Goal: Check status: Check status

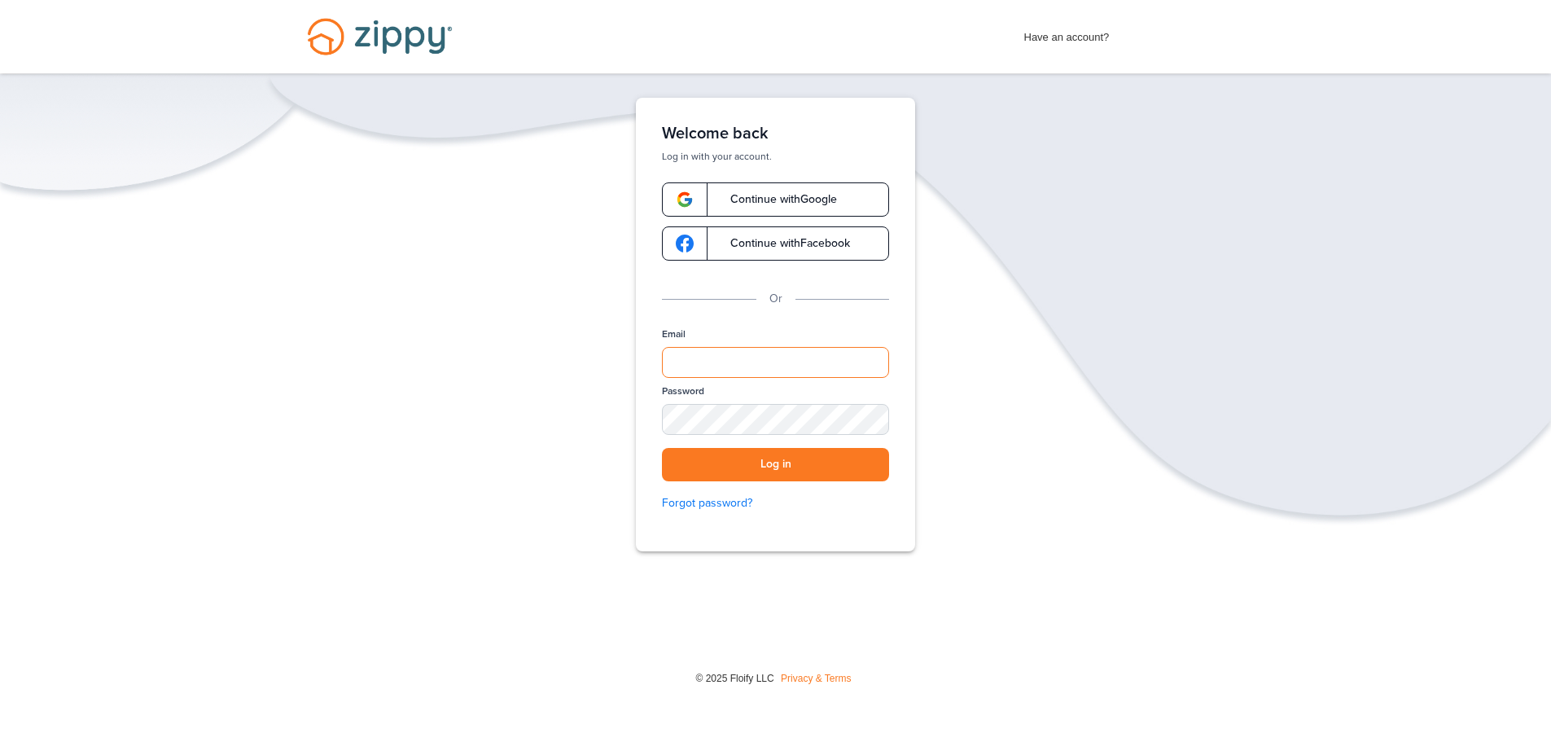
click at [727, 367] on input "Email" at bounding box center [775, 362] width 227 height 31
type input "**********"
click at [770, 463] on button "Log in" at bounding box center [775, 464] width 227 height 33
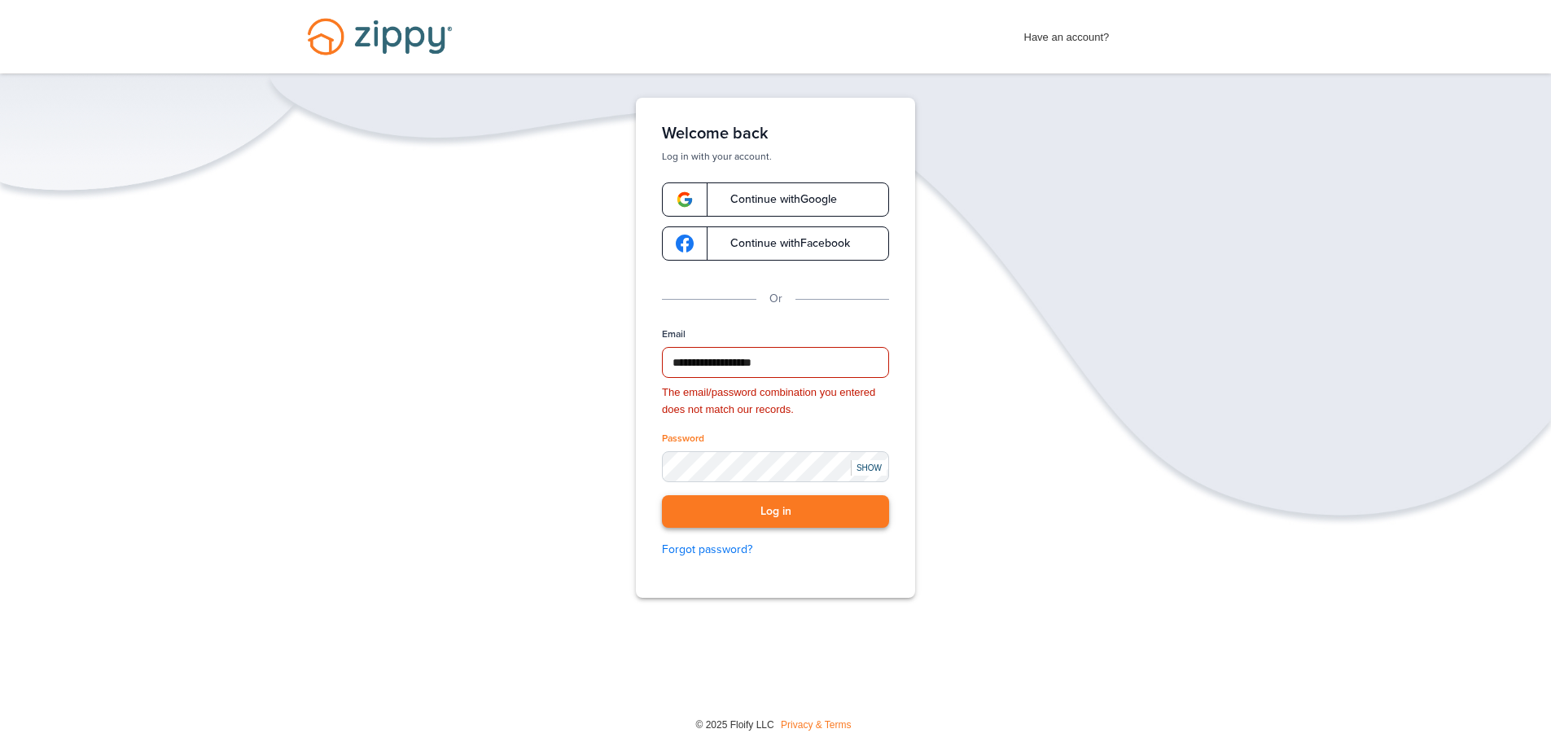
click at [801, 511] on button "Log in" at bounding box center [775, 511] width 227 height 33
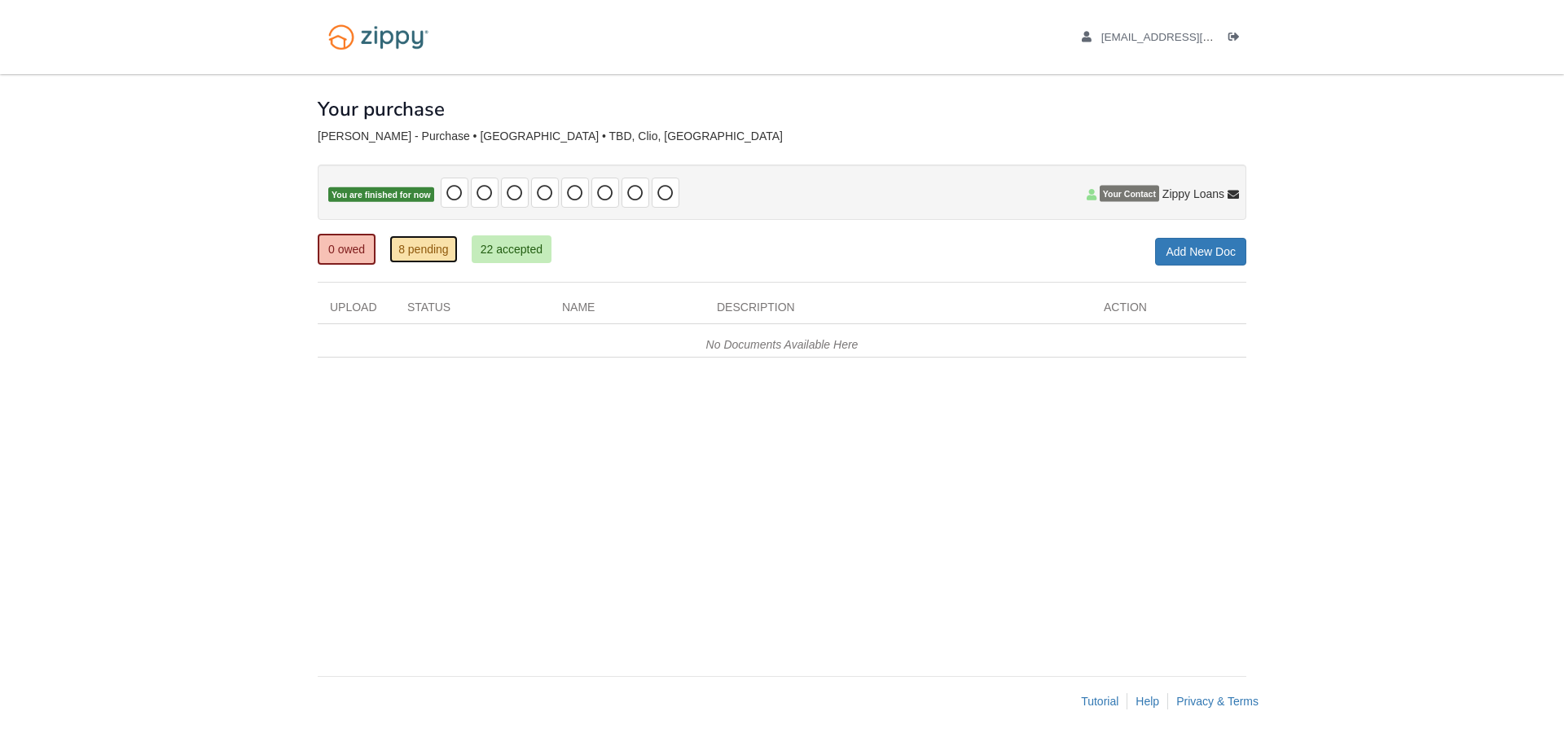
click at [437, 255] on link "8 pending" at bounding box center [423, 249] width 68 height 28
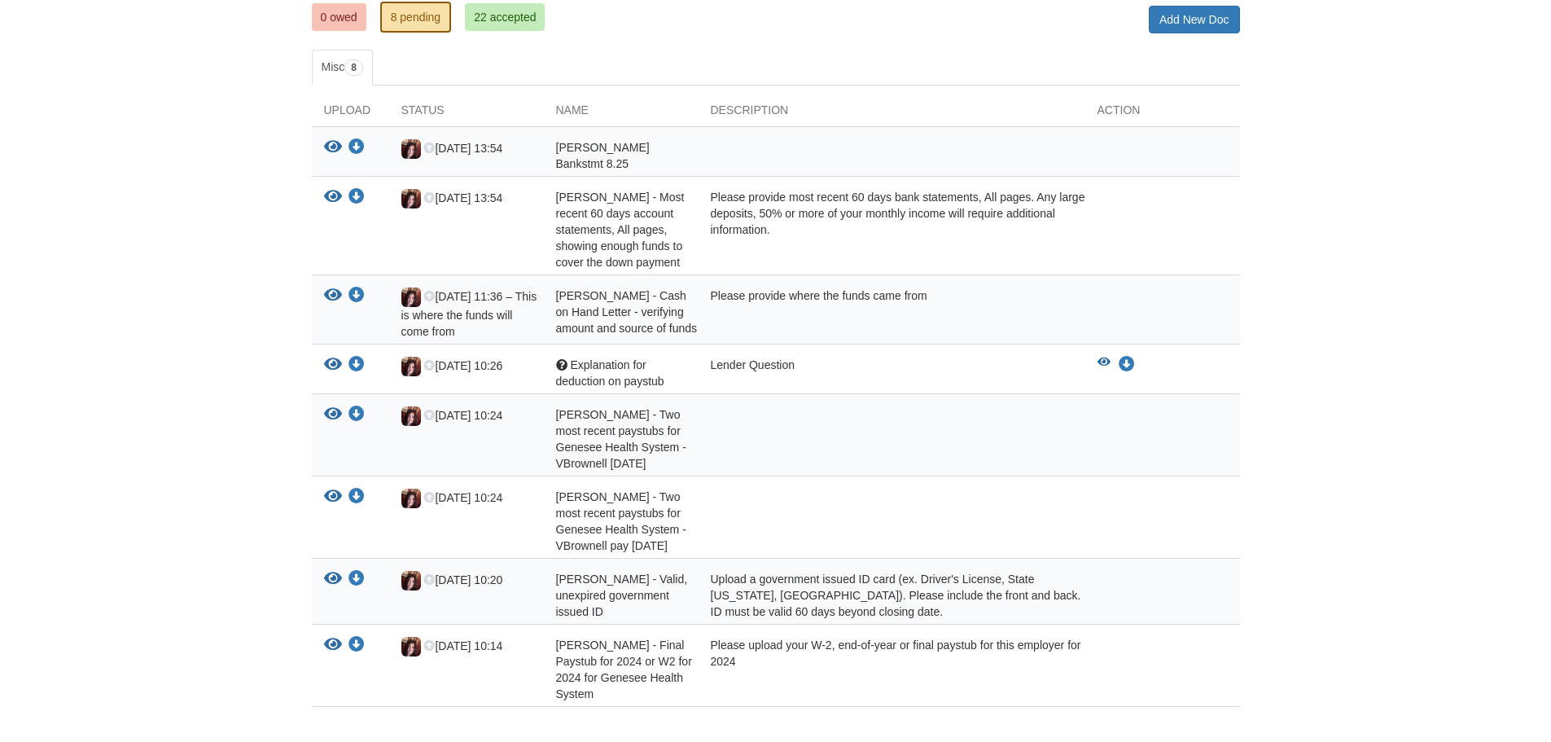
scroll to position [230, 0]
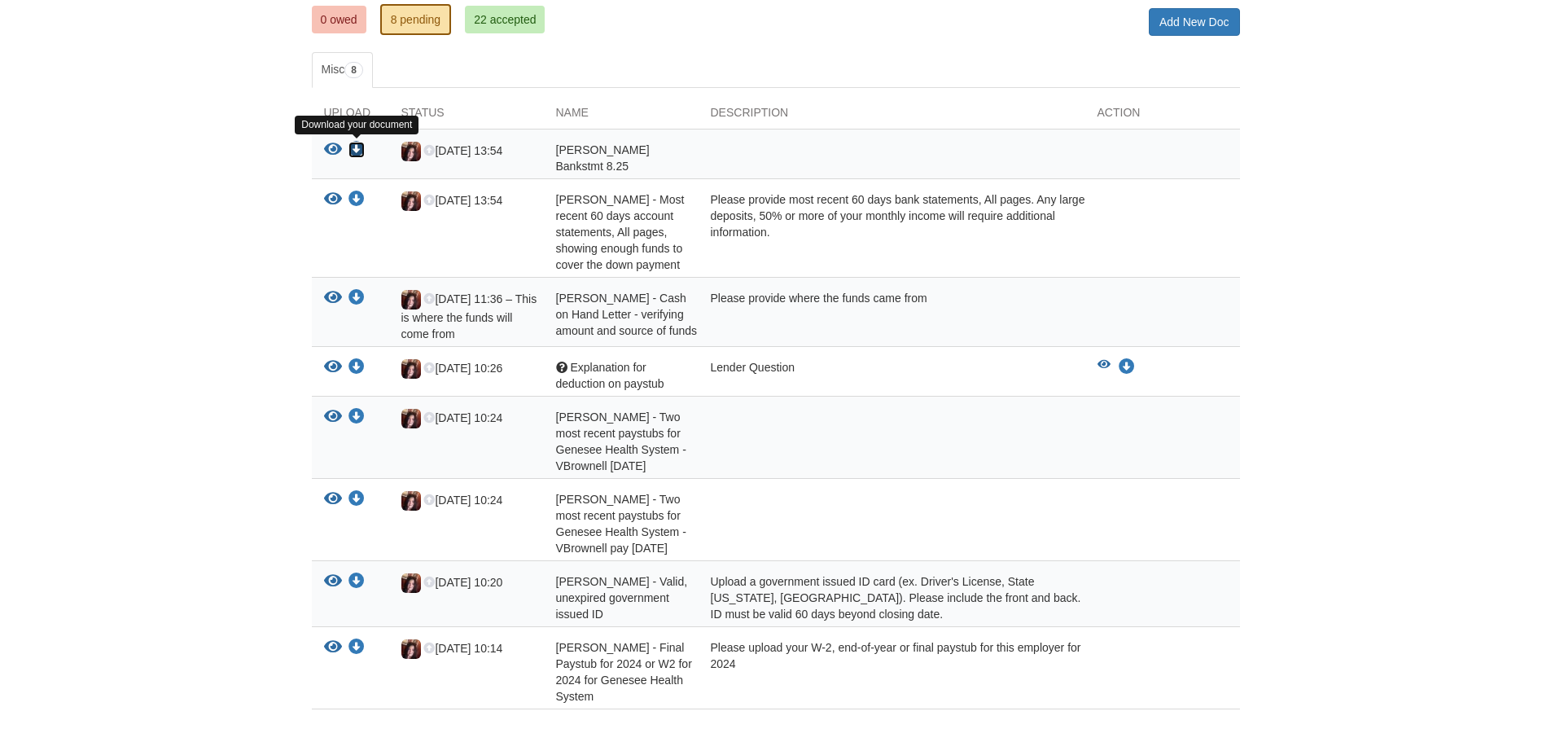
click at [358, 143] on icon "Download V.Brownell Bankstmt 8.25" at bounding box center [357, 150] width 16 height 16
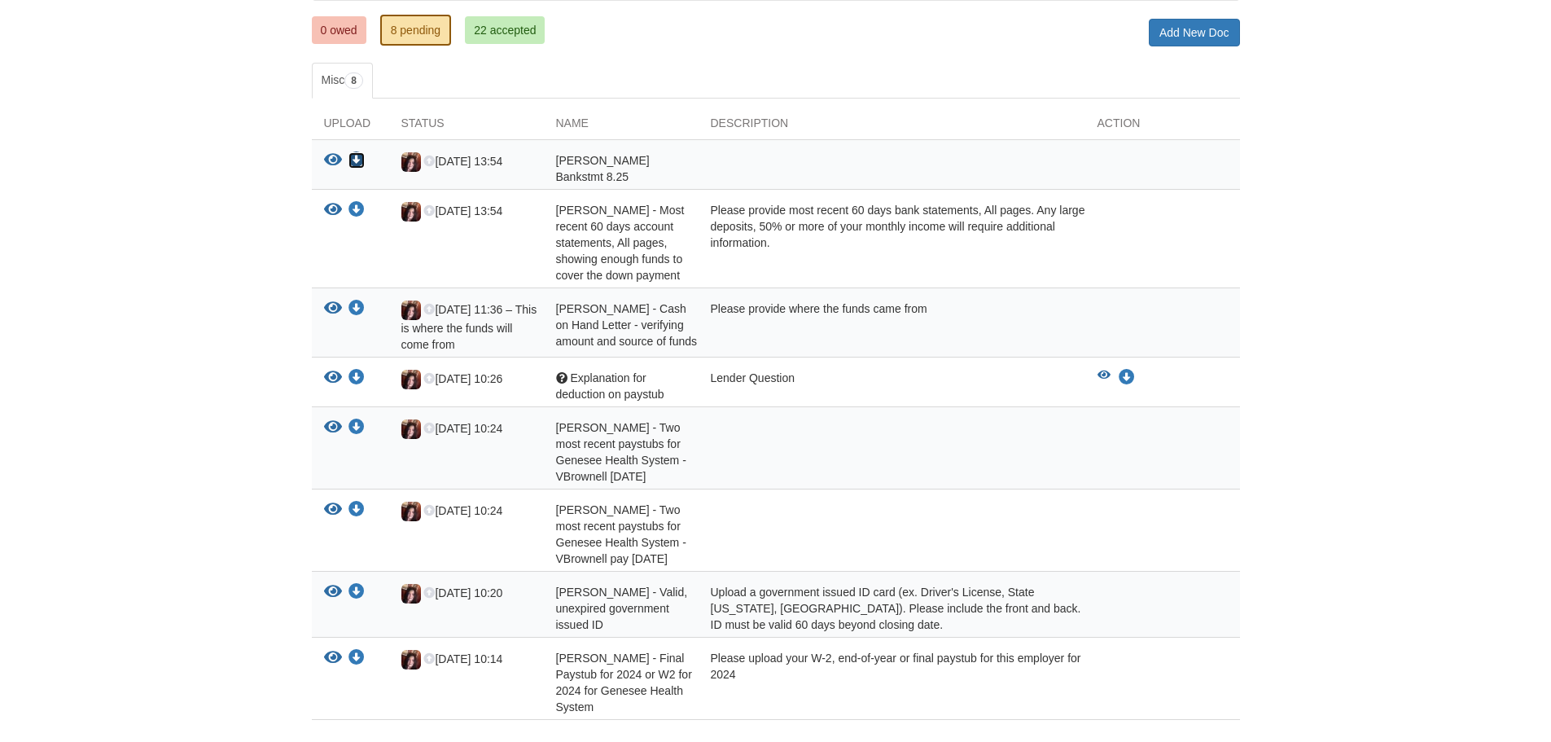
scroll to position [251, 0]
